Goal: Information Seeking & Learning: Learn about a topic

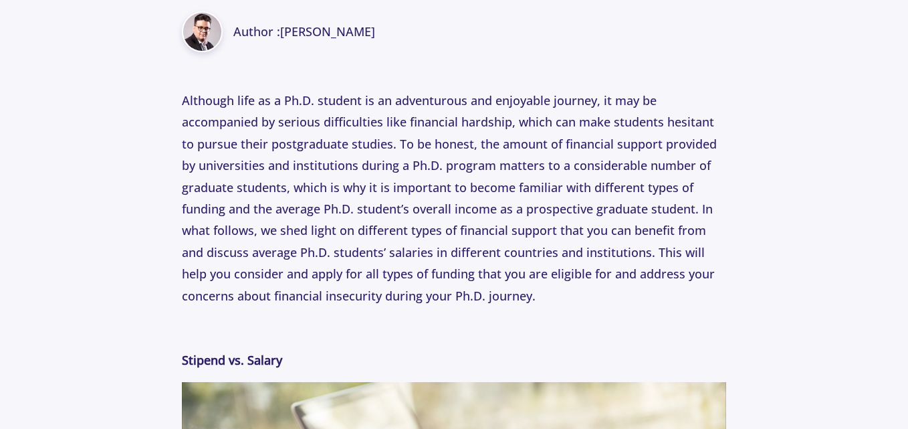
scroll to position [599, 0]
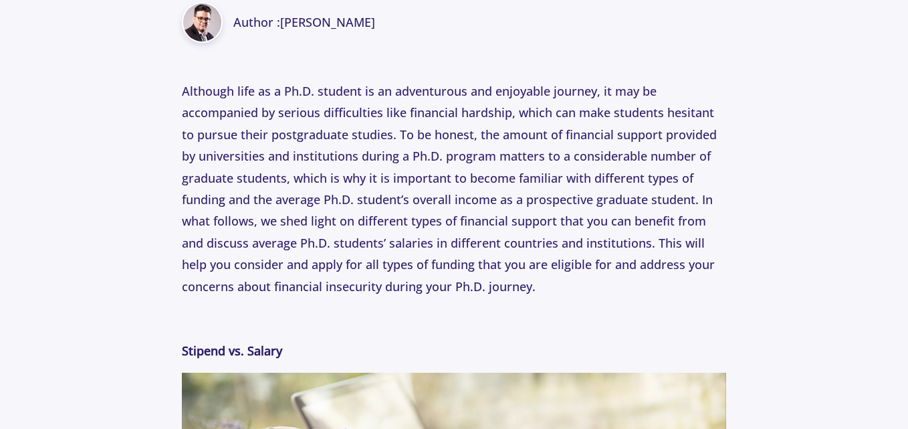
click at [476, 206] on p "Although life as a Ph.D. student is an adventurous and enjoyable journey, it ma…" at bounding box center [454, 188] width 545 height 217
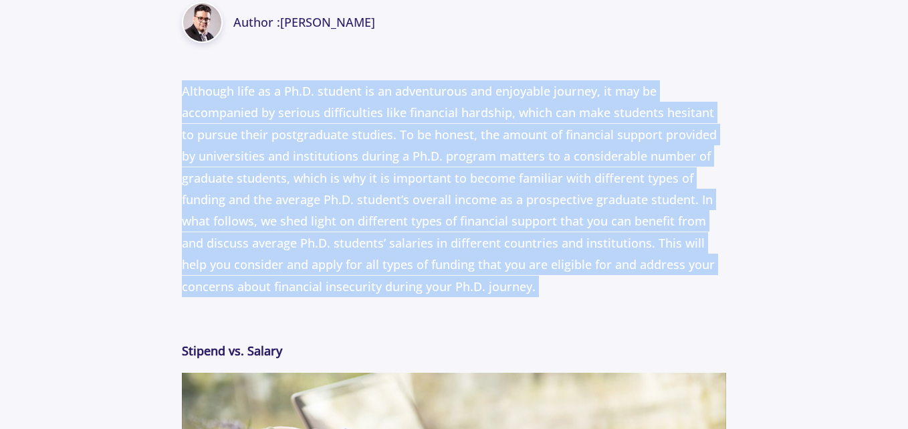
click at [476, 206] on p "Although life as a Ph.D. student is an adventurous and enjoyable journey, it ma…" at bounding box center [454, 188] width 545 height 217
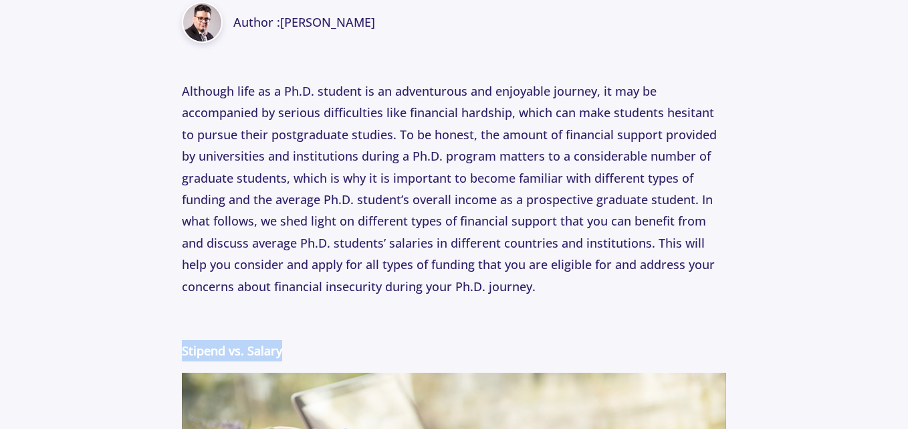
click at [496, 273] on p "Although life as a Ph.D. student is an adventurous and enjoyable journey, it ma…" at bounding box center [454, 188] width 545 height 217
click at [503, 267] on p "Although life as a Ph.D. student is an adventurous and enjoyable journey, it ma…" at bounding box center [454, 188] width 545 height 217
click at [419, 263] on p "Although life as a Ph.D. student is an adventurous and enjoyable journey, it ma…" at bounding box center [454, 188] width 545 height 217
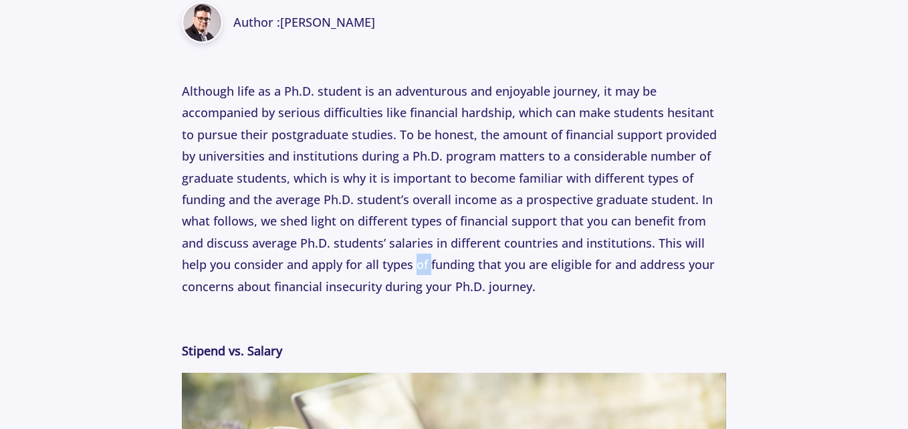
click at [419, 263] on p "Although life as a Ph.D. student is an adventurous and enjoyable journey, it ma…" at bounding box center [454, 188] width 545 height 217
click at [376, 280] on p "Although life as a Ph.D. student is an adventurous and enjoyable journey, it ma…" at bounding box center [454, 188] width 545 height 217
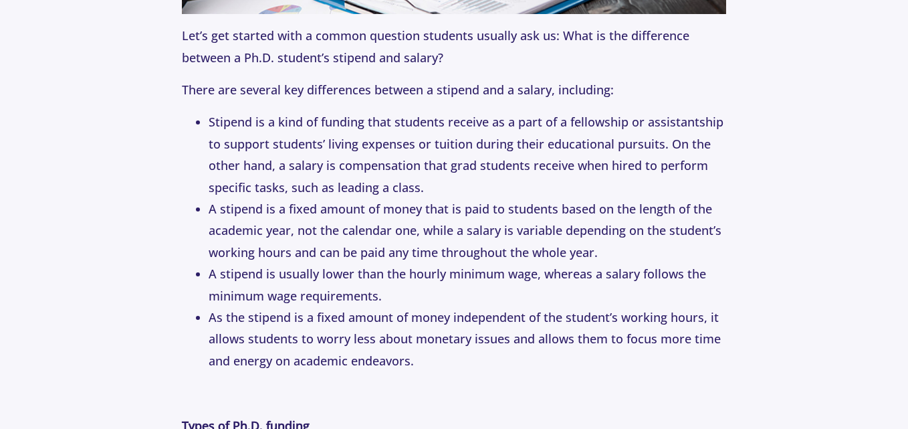
scroll to position [1268, 0]
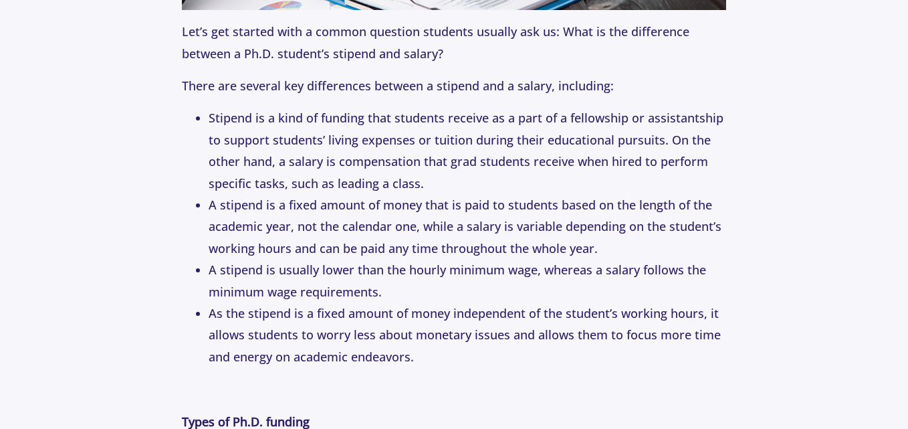
click at [349, 52] on span "Let’s get started with a common question students usually ask us: What is the d…" at bounding box center [436, 41] width 508 height 37
click at [421, 41] on p "Let’s get started with a common question students usually ask us: What is the d…" at bounding box center [454, 42] width 545 height 43
click at [421, 47] on span "Let’s get started with a common question students usually ask us: What is the d…" at bounding box center [436, 41] width 508 height 37
click at [484, 260] on li "A stipend is usually lower than the hourly minimum wage, whereas a salary follo…" at bounding box center [468, 280] width 518 height 43
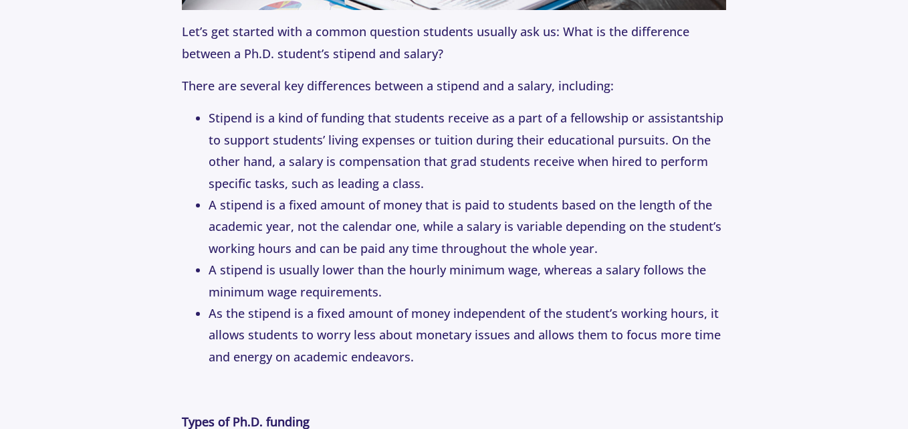
click at [484, 245] on li "A stipend is a fixed amount of money that is paid to students based on the leng…" at bounding box center [468, 226] width 518 height 65
click at [322, 292] on li "A stipend is usually lower than the hourly minimum wage, whereas a salary follo…" at bounding box center [468, 280] width 518 height 43
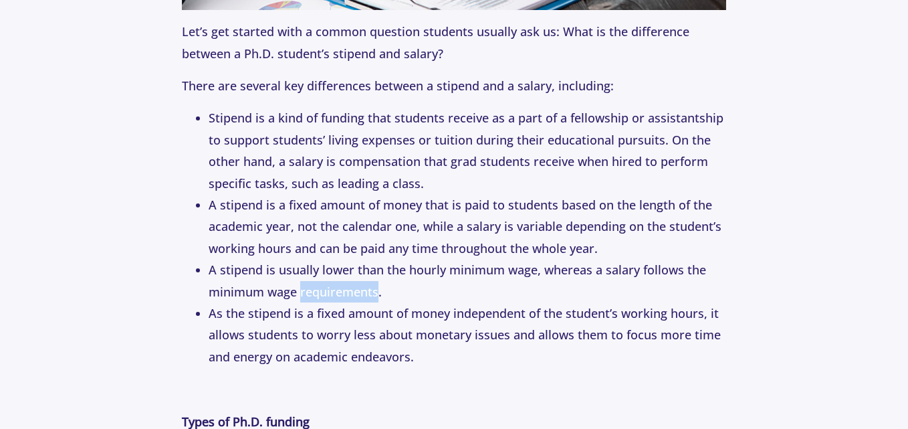
click at [322, 292] on li "A stipend is usually lower than the hourly minimum wage, whereas a salary follo…" at bounding box center [468, 280] width 518 height 43
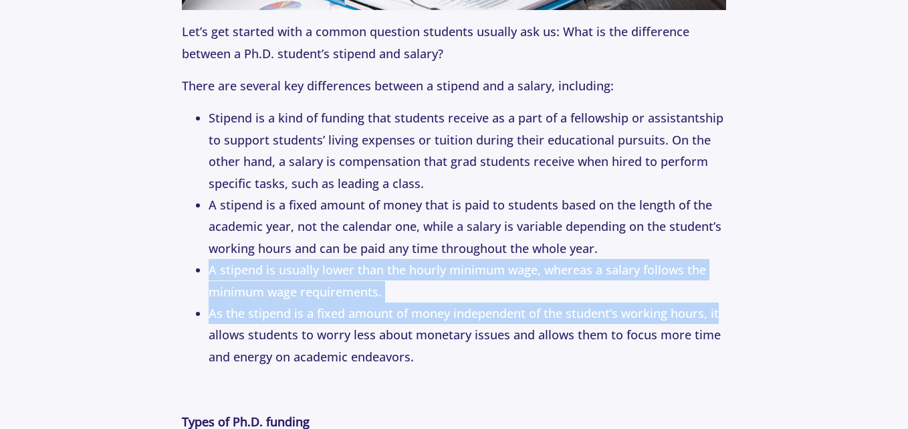
drag, startPoint x: 210, startPoint y: 271, endPoint x: 763, endPoint y: 323, distance: 555.6
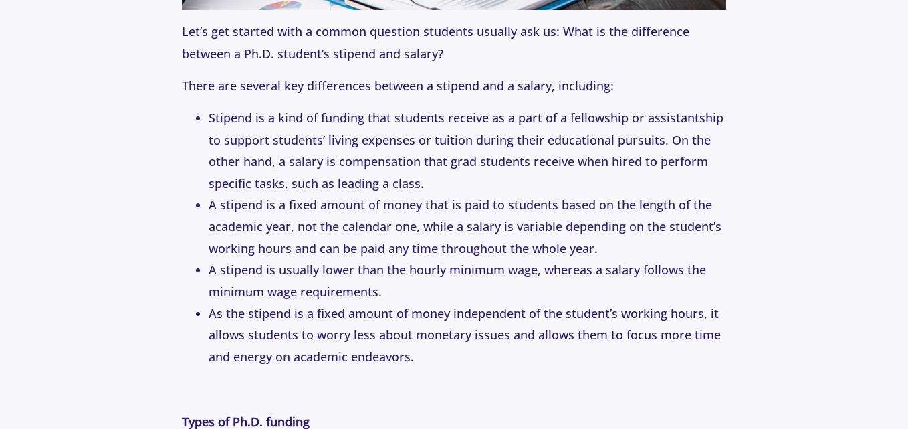
click at [288, 248] on li "A stipend is a fixed amount of money that is paid to students based on the leng…" at bounding box center [468, 226] width 518 height 65
click at [322, 303] on li "As the stipend is a fixed amount of money independent of the student’s working …" at bounding box center [468, 334] width 518 height 65
click at [490, 282] on li "A stipend is usually lower than the hourly minimum wage, whereas a salary follo…" at bounding box center [468, 280] width 518 height 43
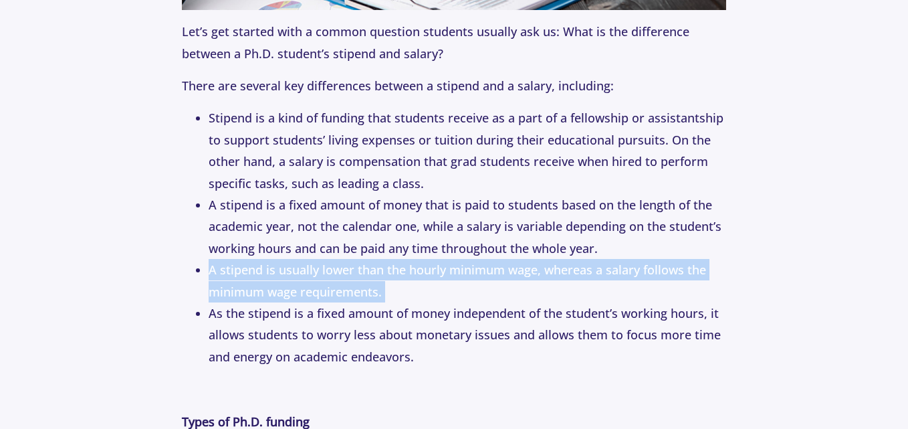
click at [490, 282] on li "A stipend is usually lower than the hourly minimum wage, whereas a salary follo…" at bounding box center [468, 280] width 518 height 43
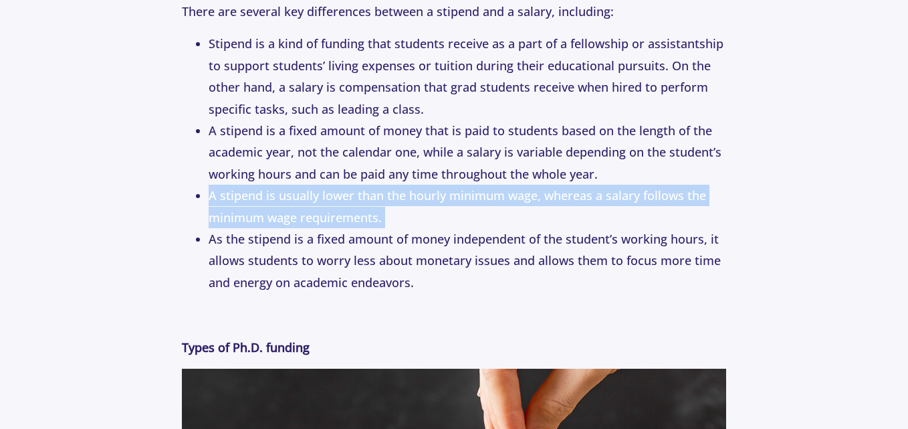
scroll to position [1402, 0]
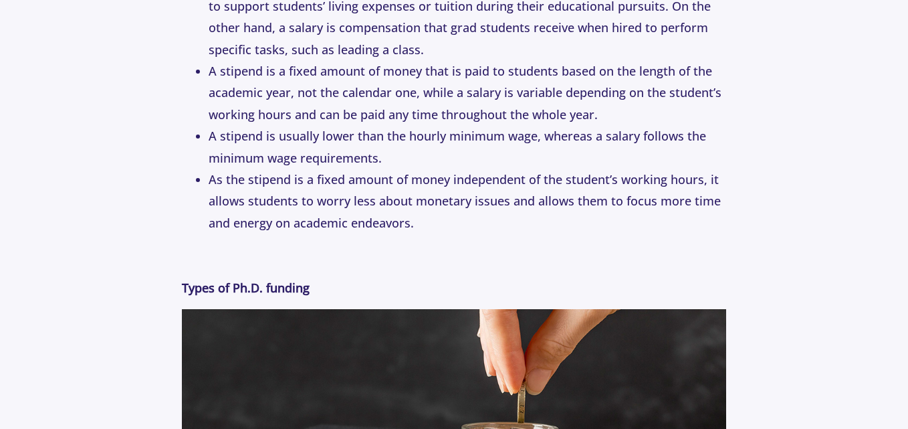
click at [304, 292] on strong "Types of Ph.D. funding" at bounding box center [246, 288] width 128 height 16
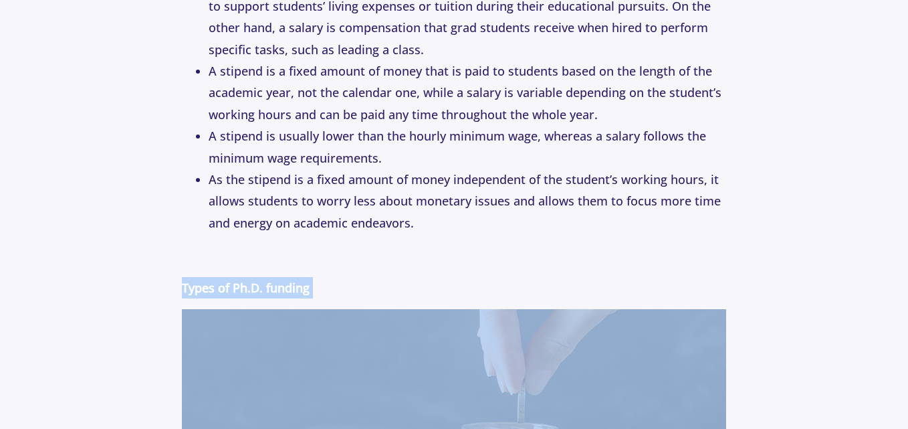
click at [304, 292] on strong "Types of Ph.D. funding" at bounding box center [246, 288] width 128 height 16
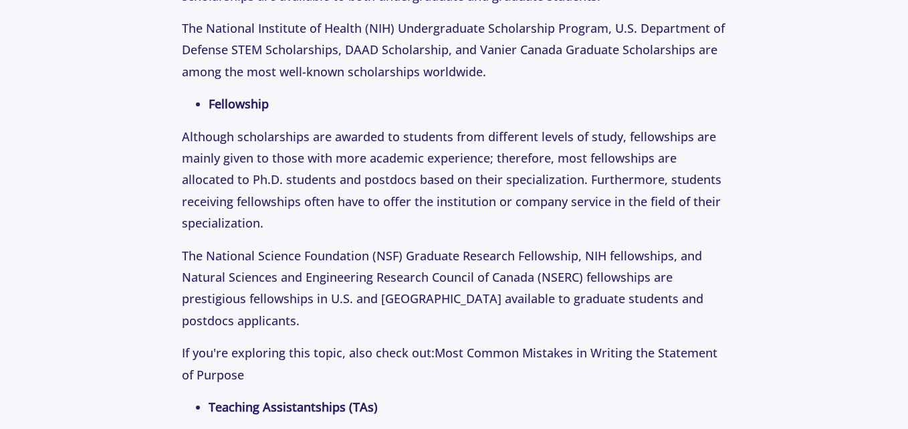
scroll to position [1211, 0]
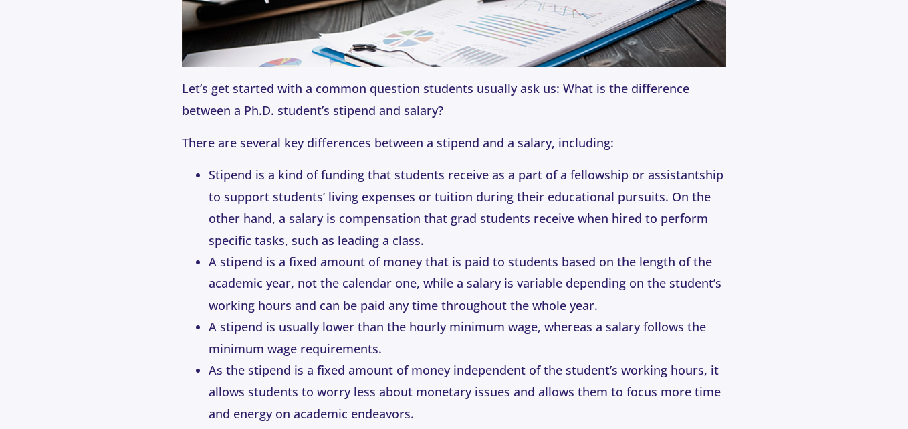
click at [484, 167] on li "Stipend is a kind of funding that students receive as a part of a fellowship or…" at bounding box center [468, 207] width 518 height 87
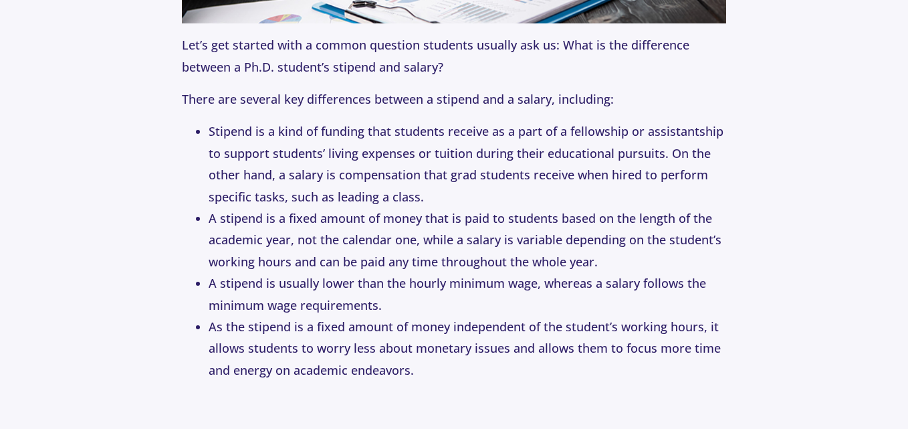
scroll to position [1278, 0]
